Goal: Information Seeking & Learning: Understand process/instructions

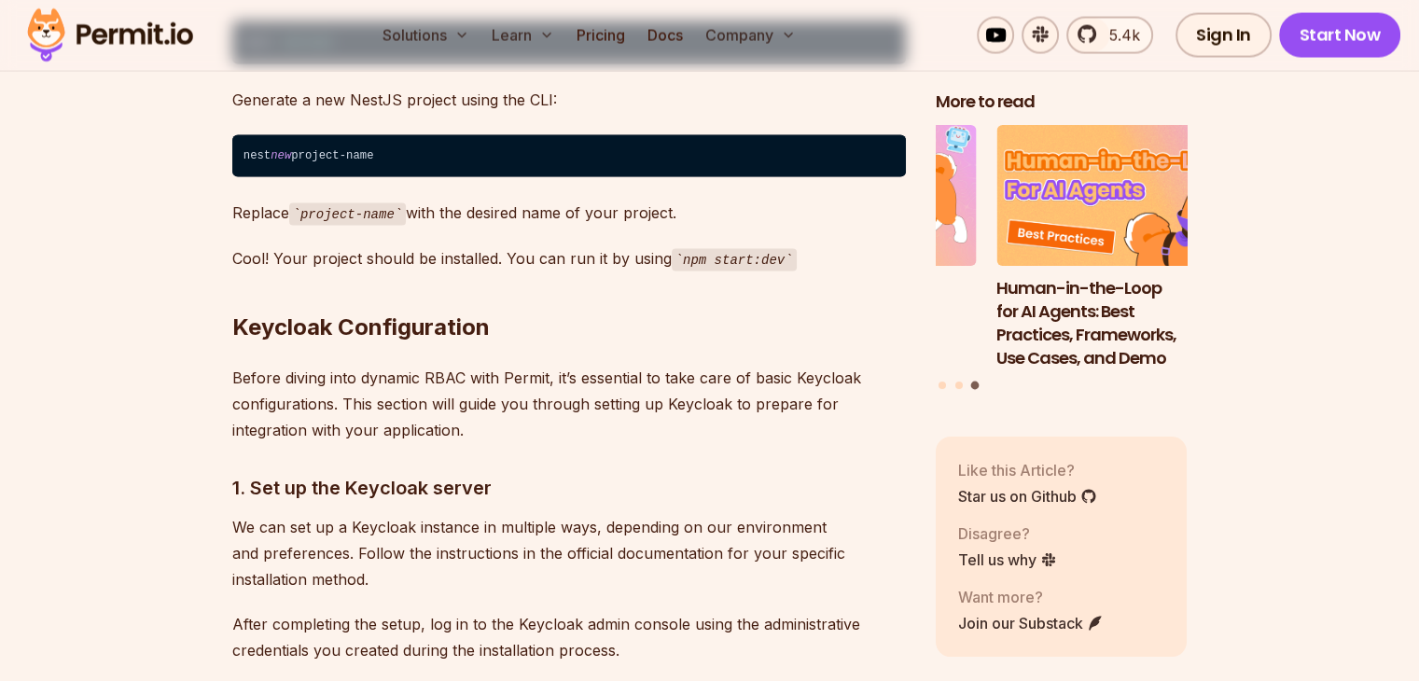
scroll to position [3453, 0]
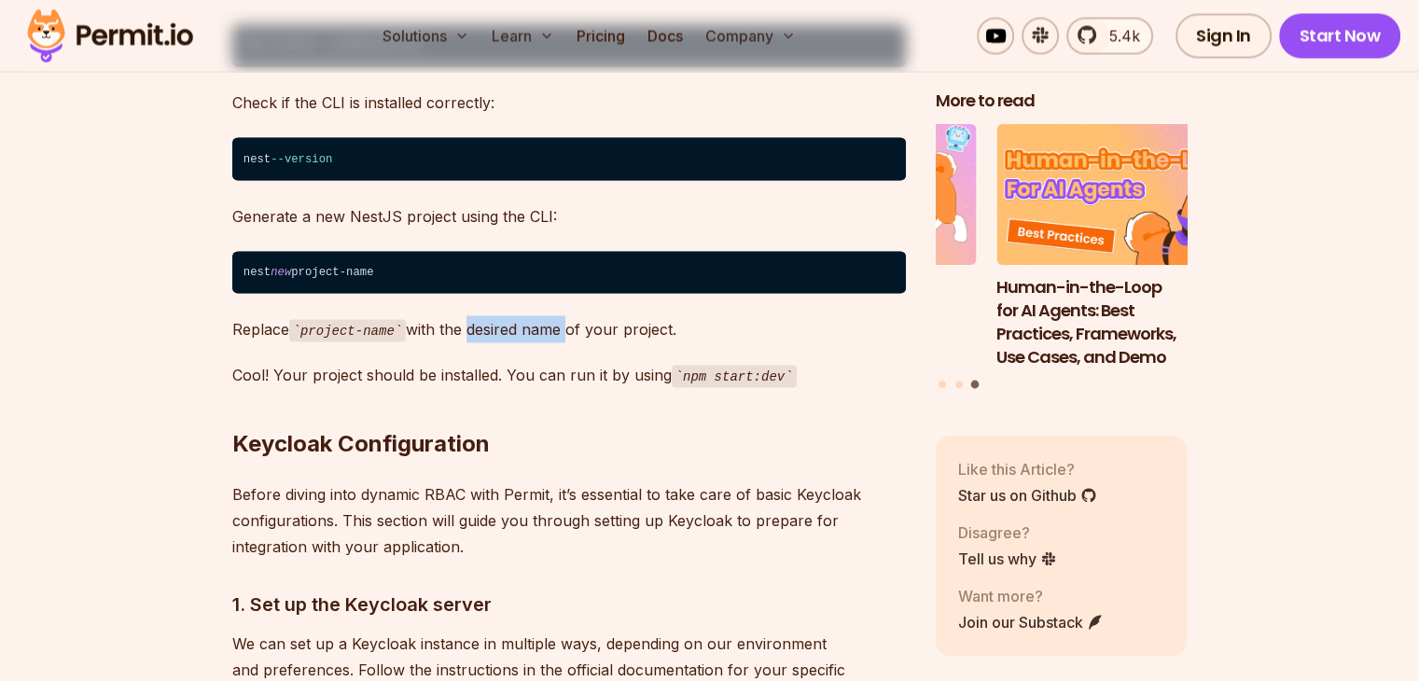
drag, startPoint x: 551, startPoint y: 291, endPoint x: 567, endPoint y: 293, distance: 16.9
click at [566, 315] on p "Replace project-name with the desired name of your project." at bounding box center [569, 328] width 674 height 27
click at [567, 315] on p "Replace project-name with the desired name of your project." at bounding box center [569, 328] width 674 height 27
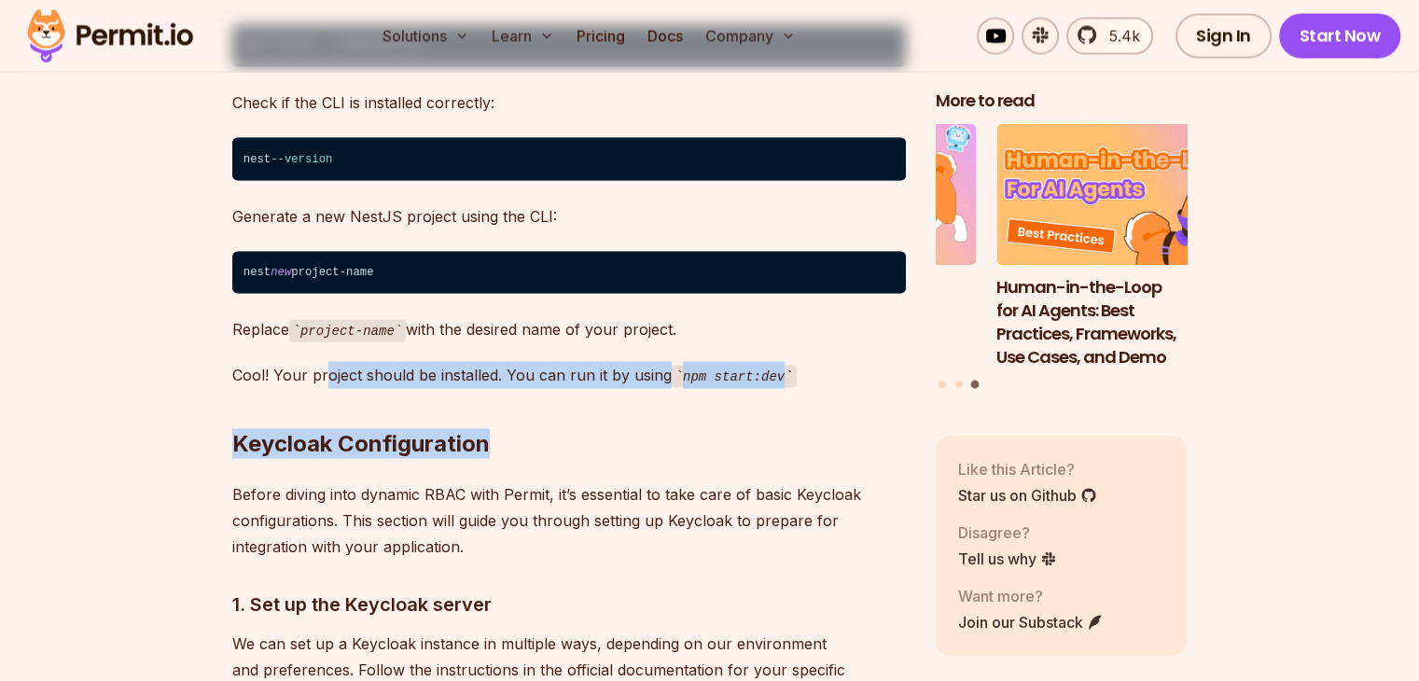
drag, startPoint x: 321, startPoint y: 339, endPoint x: 856, endPoint y: 356, distance: 535.0
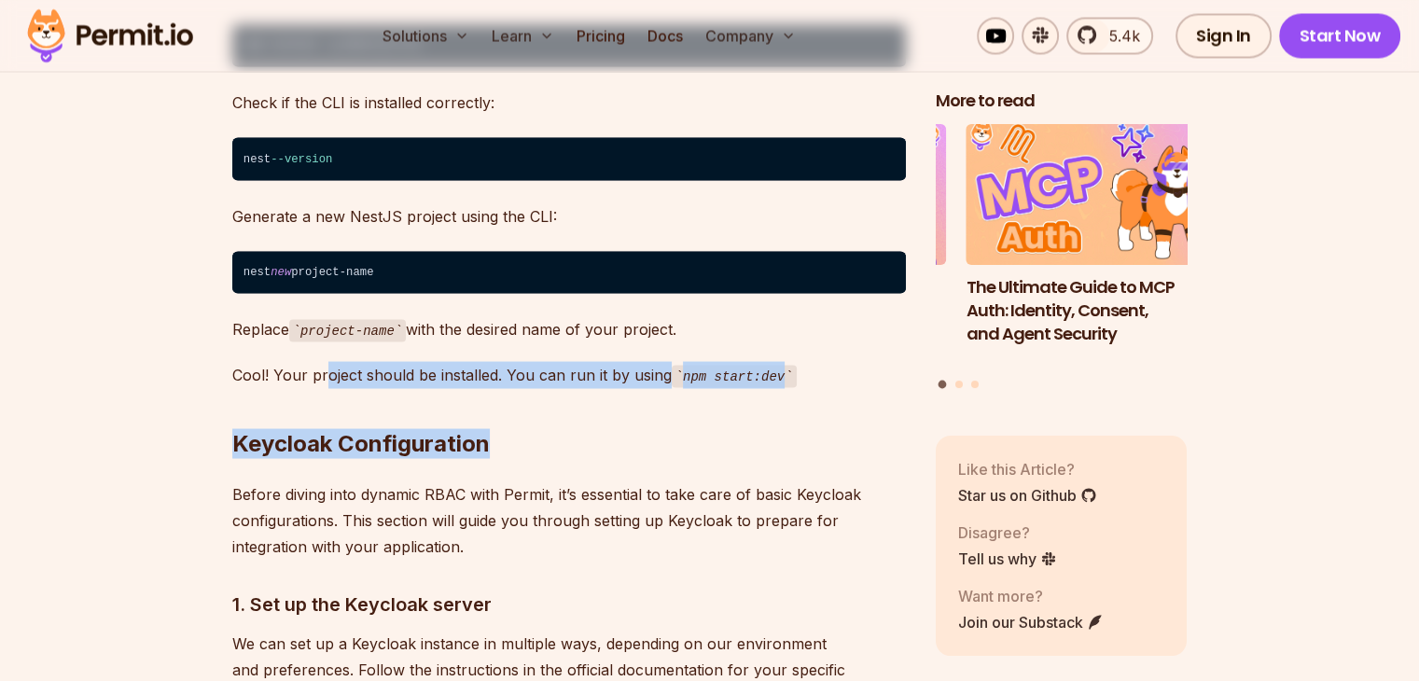
click at [856, 356] on h2 "Keycloak Configuration" at bounding box center [569, 406] width 674 height 105
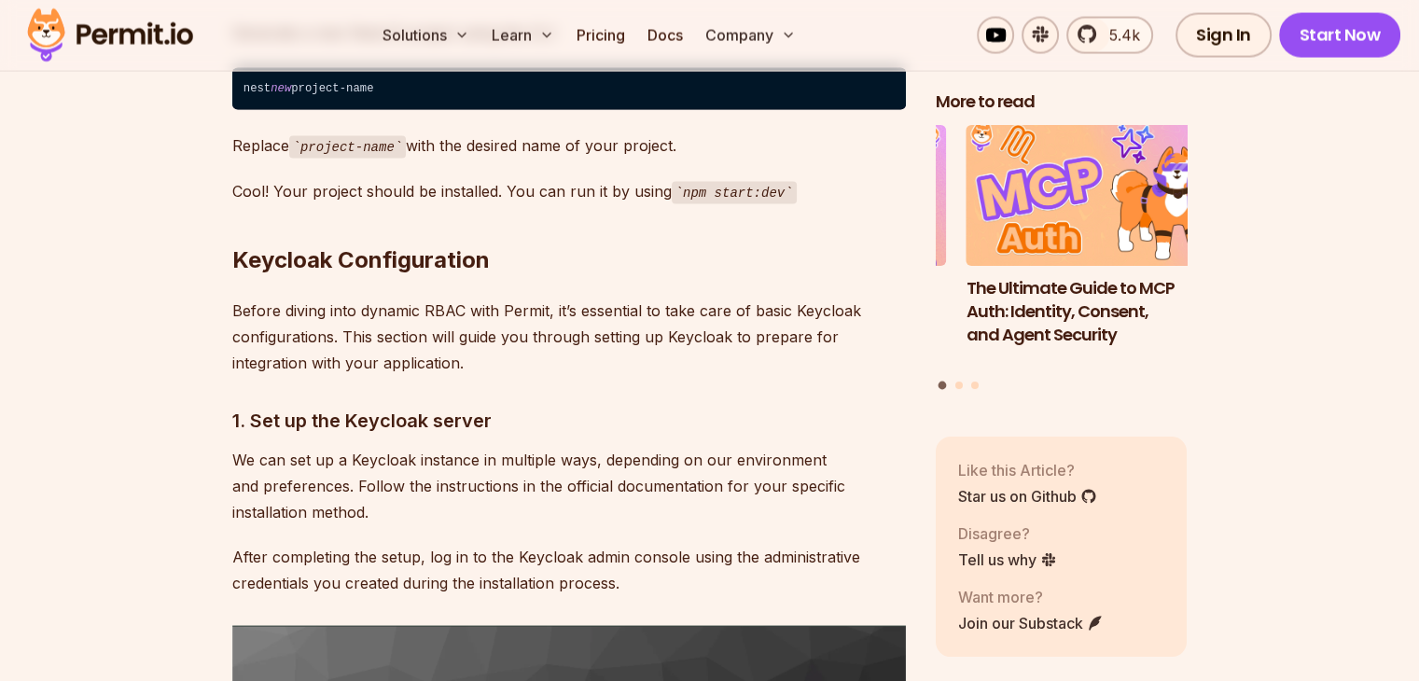
scroll to position [3639, 0]
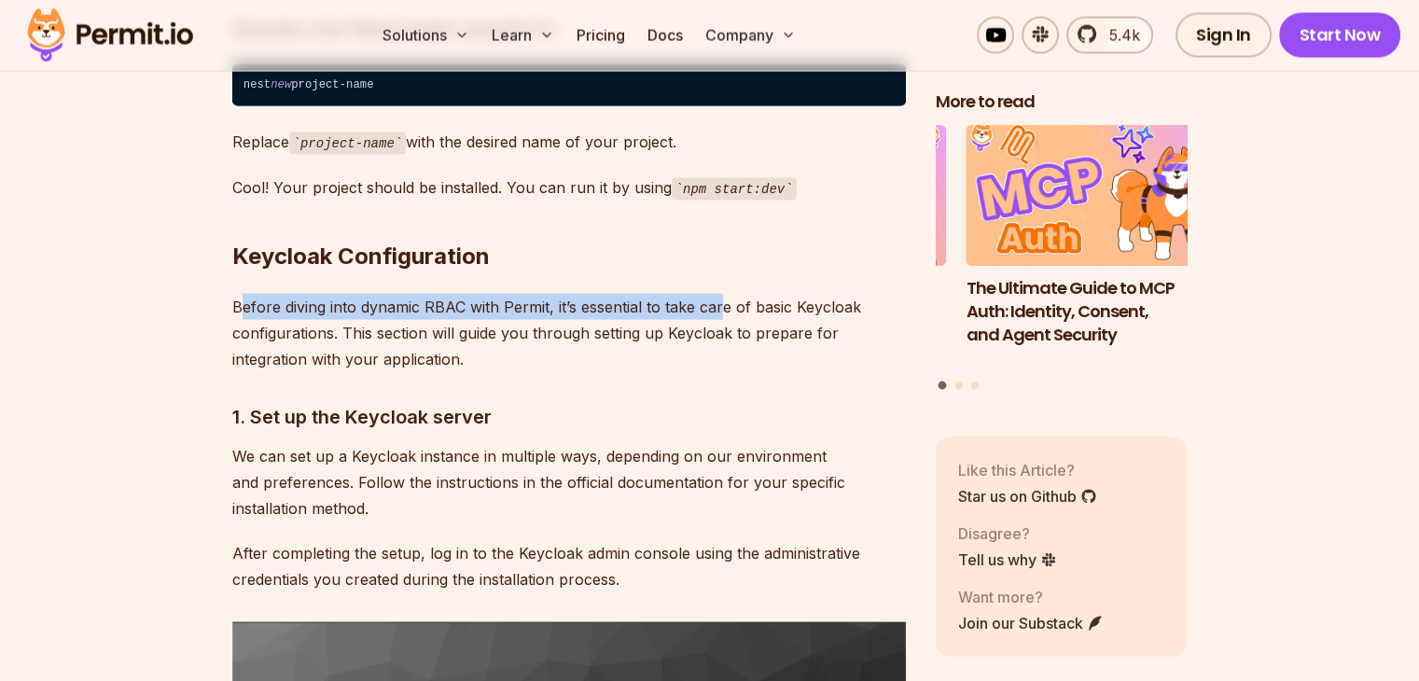
drag, startPoint x: 243, startPoint y: 278, endPoint x: 733, endPoint y: 288, distance: 491.0
click at [728, 294] on p "Before diving into dynamic RBAC with Permit, it’s essential to take care of bas…" at bounding box center [569, 333] width 674 height 78
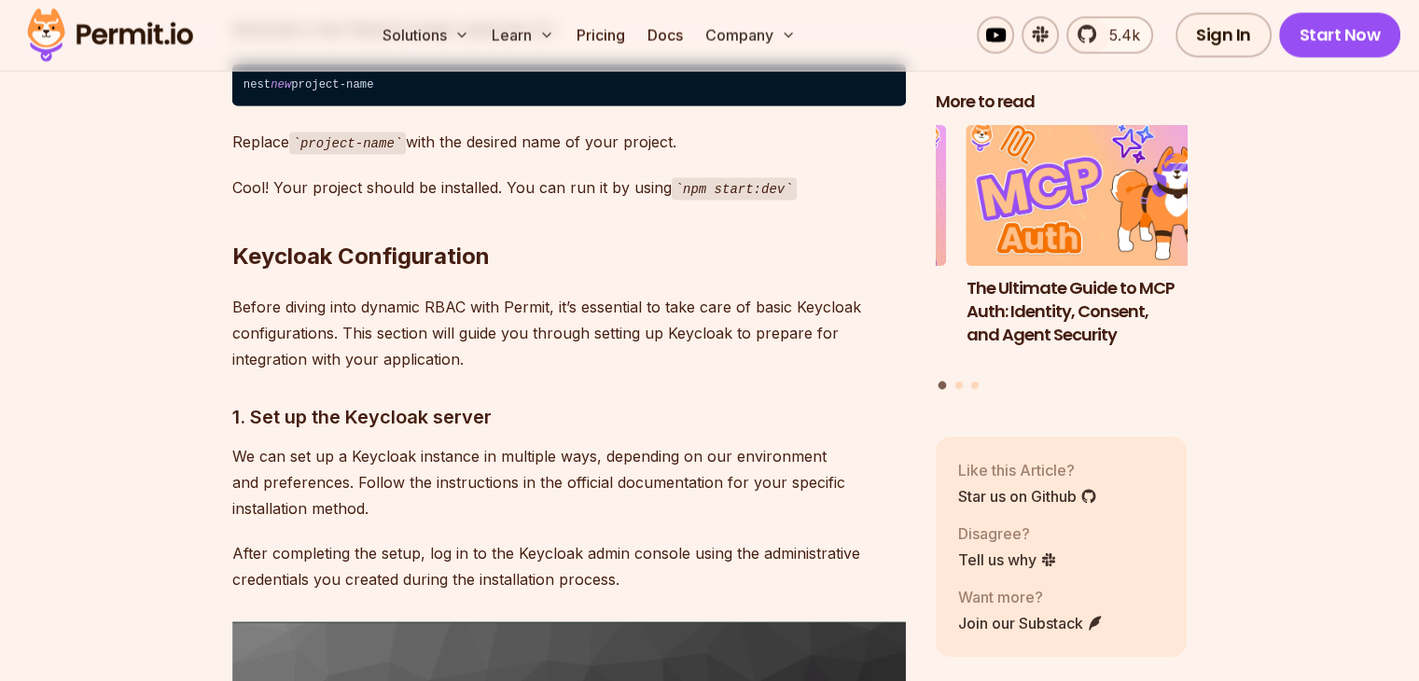
click at [774, 294] on p "Before diving into dynamic RBAC with Permit, it’s essential to take care of bas…" at bounding box center [569, 333] width 674 height 78
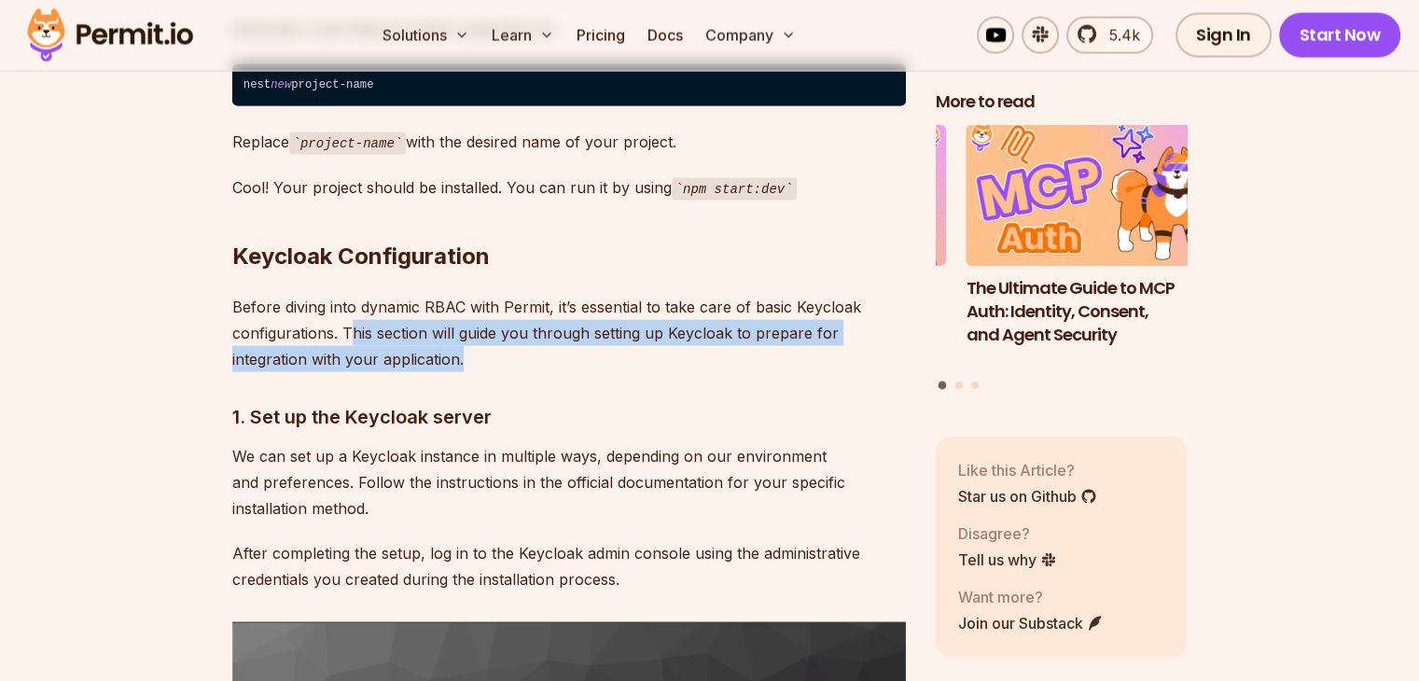
drag, startPoint x: 347, startPoint y: 302, endPoint x: 503, endPoint y: 337, distance: 159.6
click at [503, 337] on p "Before diving into dynamic RBAC with Permit, it’s essential to take care of bas…" at bounding box center [569, 333] width 674 height 78
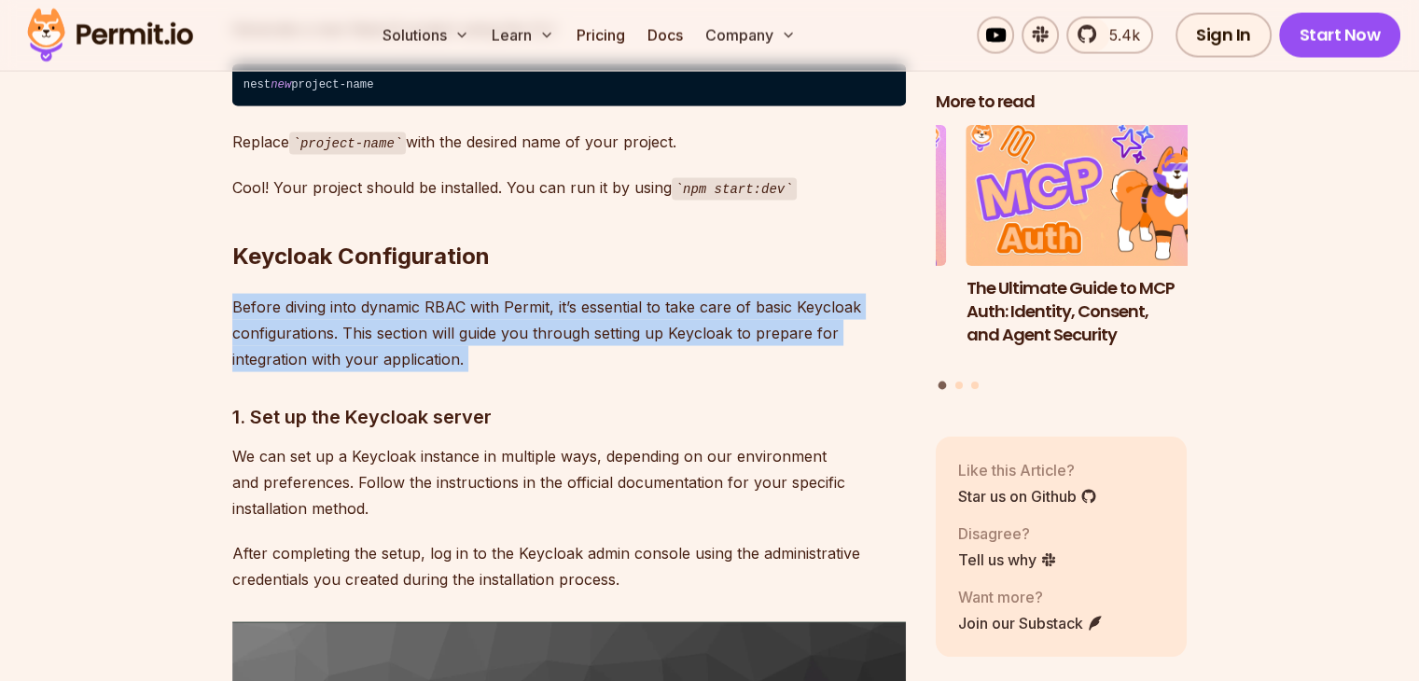
drag, startPoint x: 503, startPoint y: 337, endPoint x: 208, endPoint y: 272, distance: 301.8
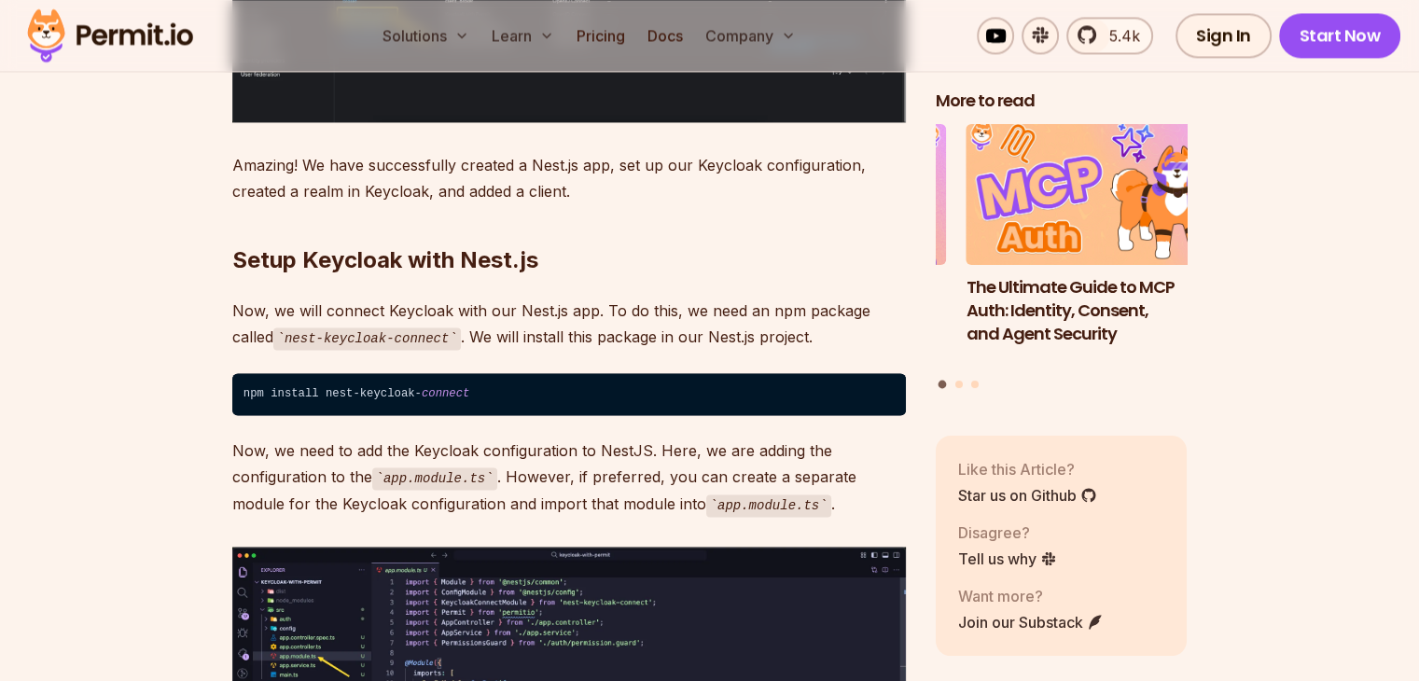
scroll to position [9985, 0]
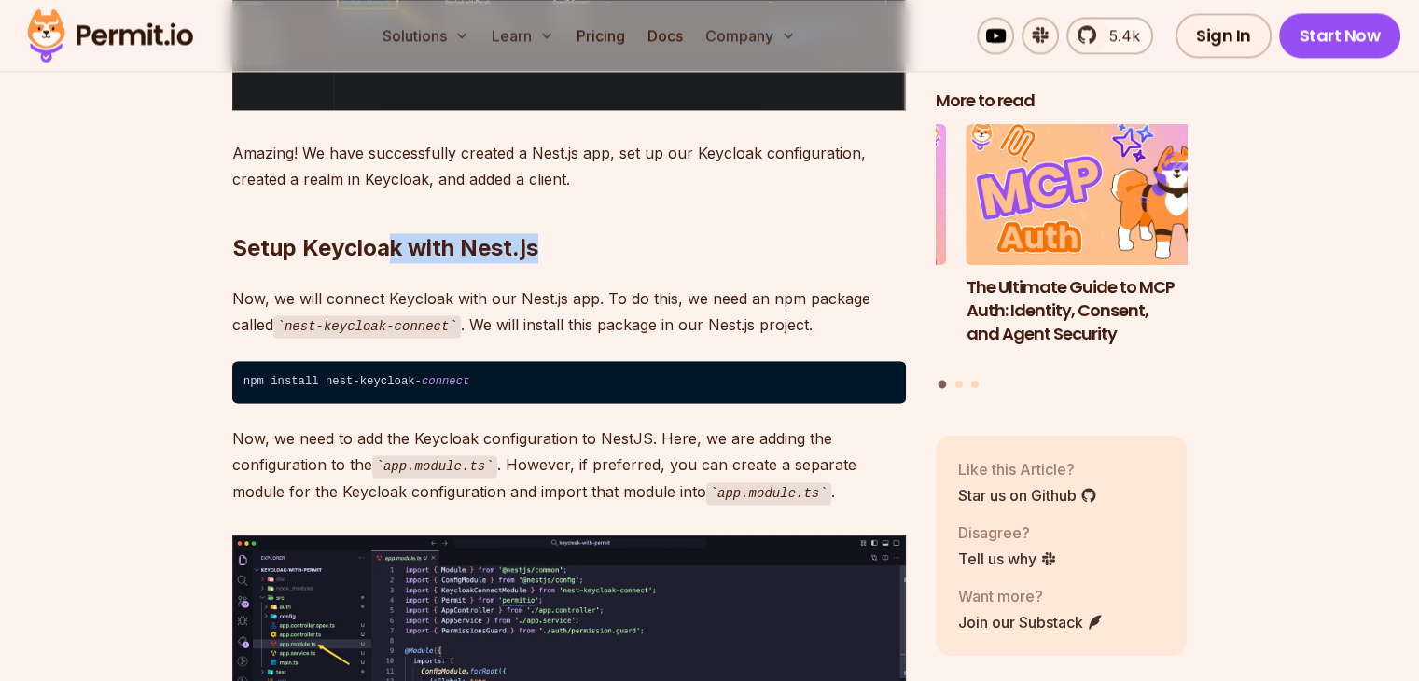
drag, startPoint x: 398, startPoint y: 224, endPoint x: 540, endPoint y: 225, distance: 141.8
click at [540, 225] on h2 "Setup Keycloak with Nest.js" at bounding box center [569, 211] width 674 height 105
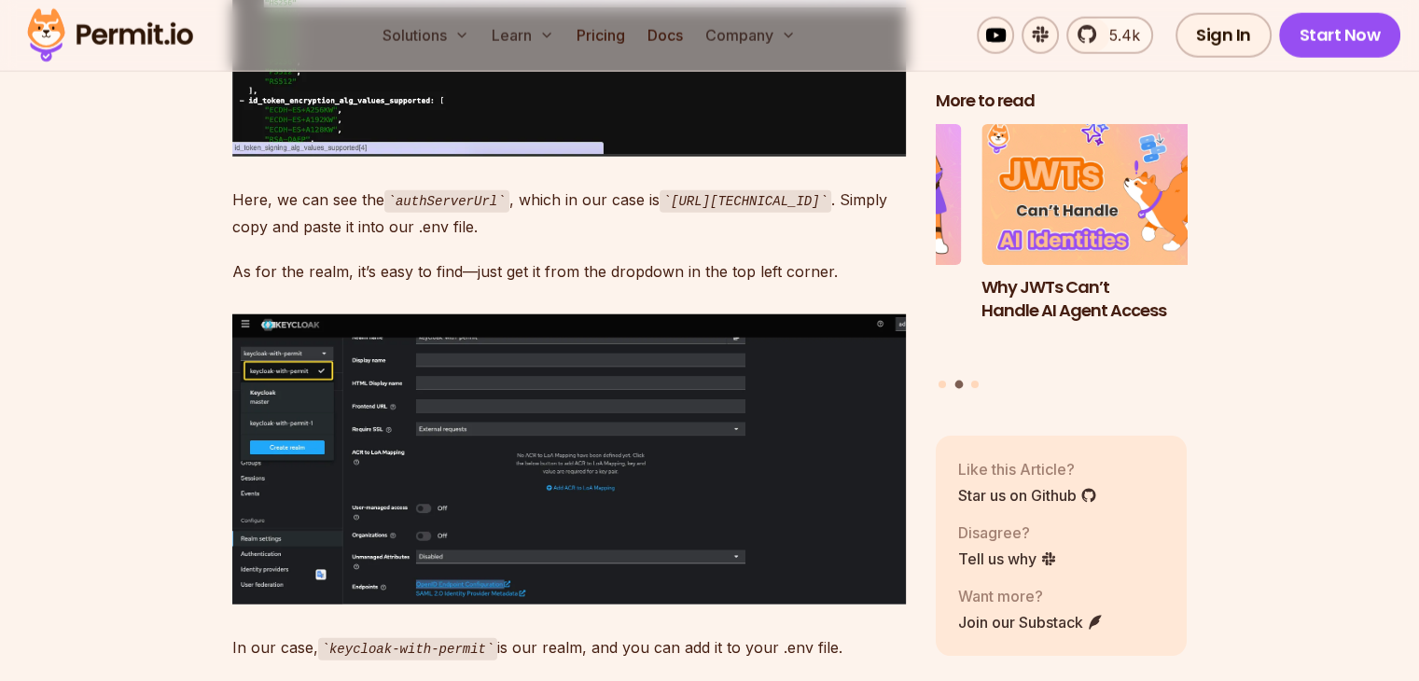
scroll to position [11851, 0]
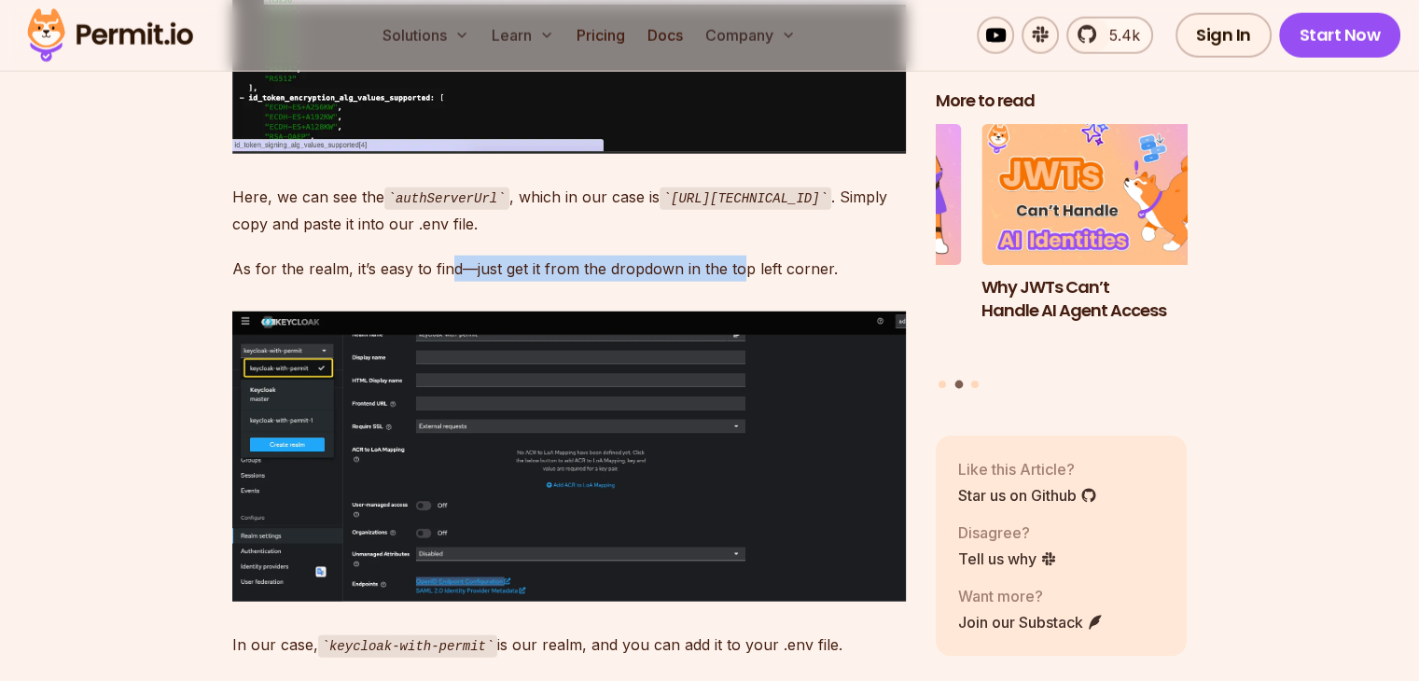
drag, startPoint x: 694, startPoint y: 327, endPoint x: 741, endPoint y: 326, distance: 46.7
click at [739, 282] on p "As for the realm, it’s easy to find—just get it from the dropdown in the top le…" at bounding box center [569, 269] width 674 height 26
click at [741, 282] on p "As for the realm, it’s easy to find—just get it from the dropdown in the top le…" at bounding box center [569, 269] width 674 height 26
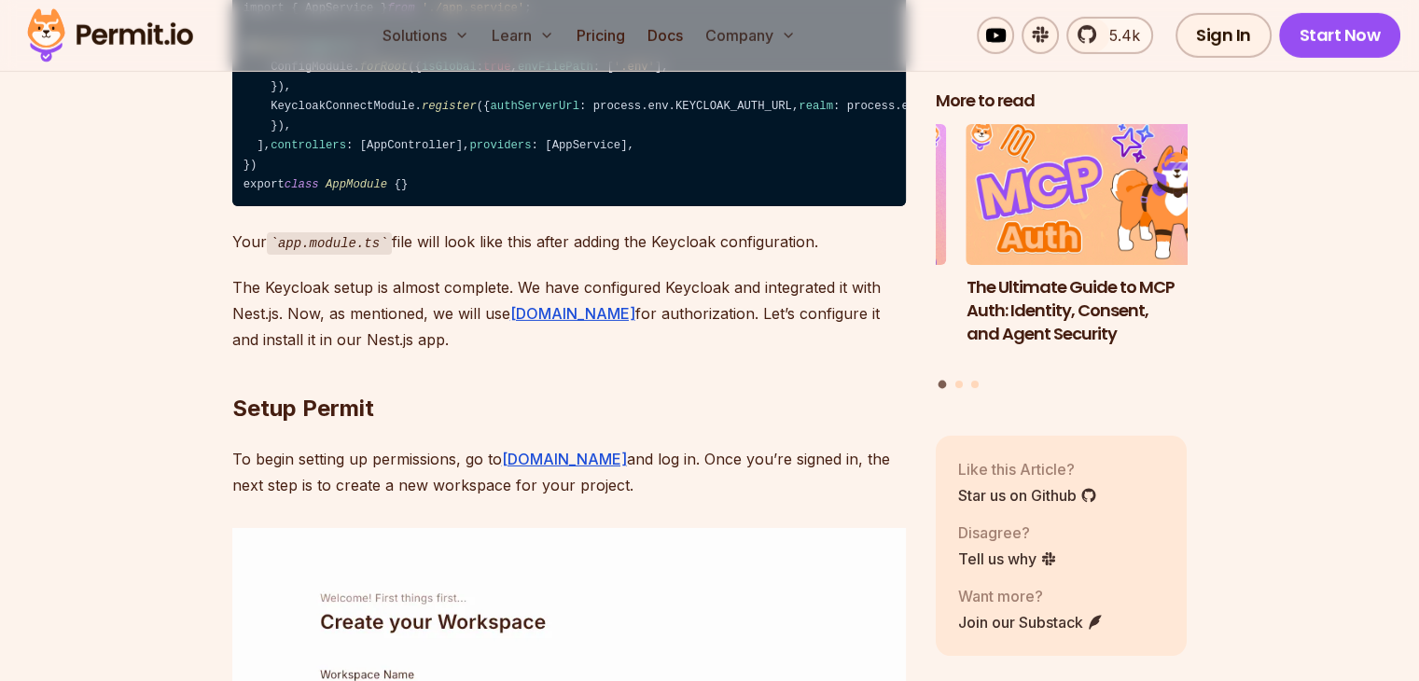
scroll to position [13438, 0]
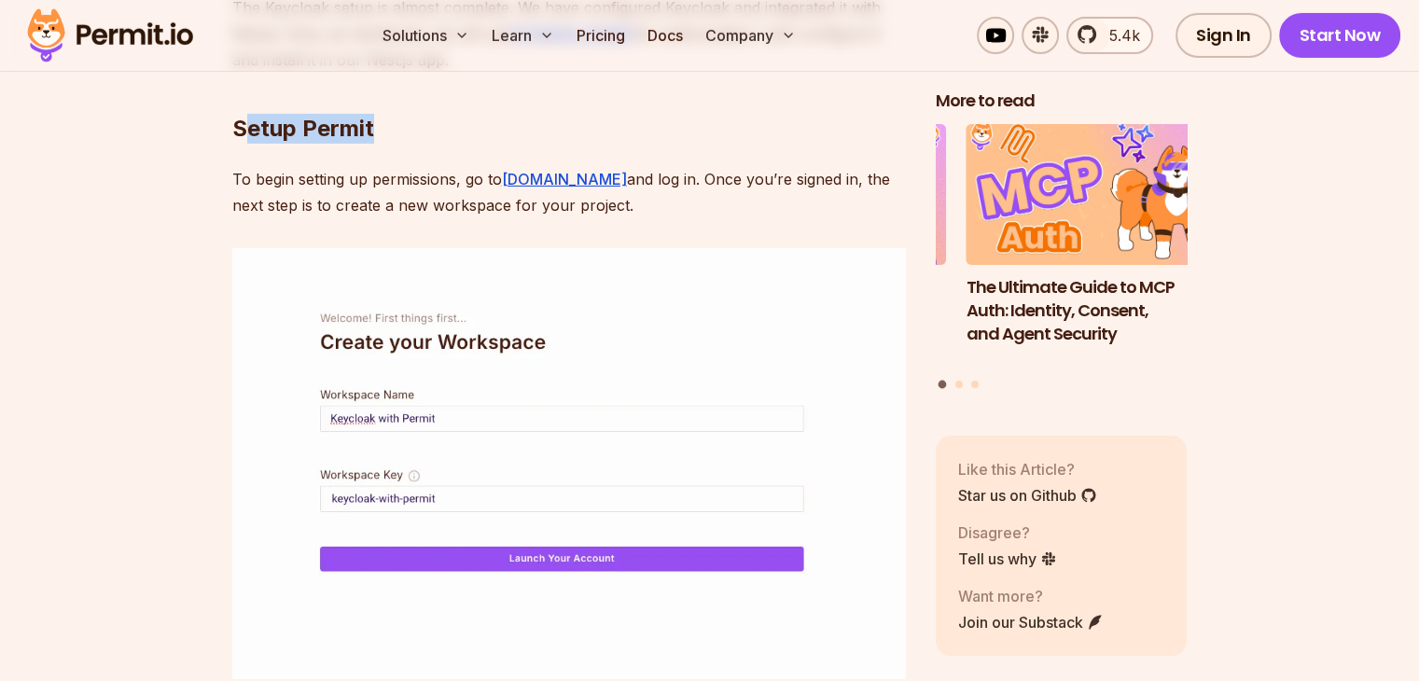
drag, startPoint x: 240, startPoint y: 348, endPoint x: 373, endPoint y: 347, distance: 133.4
click at [373, 144] on h2 "Setup Permit" at bounding box center [569, 91] width 674 height 105
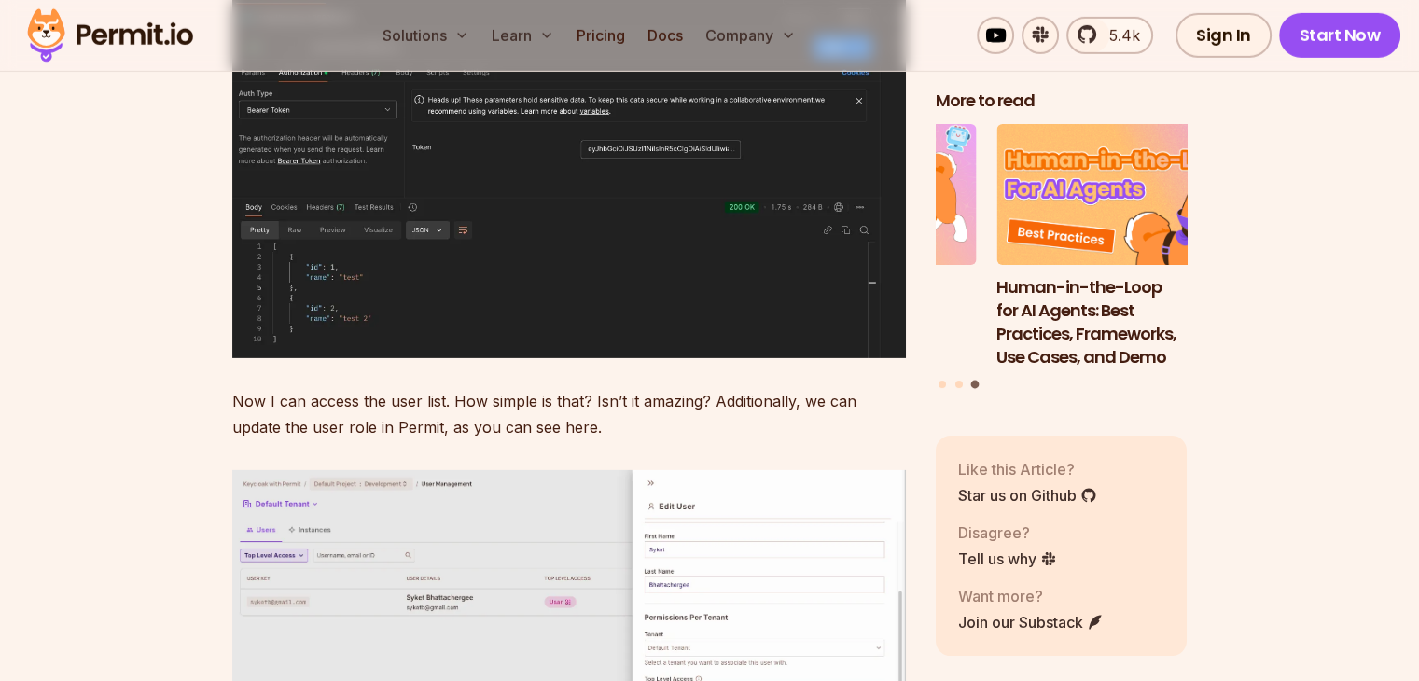
scroll to position [27155, 0]
